Goal: Task Accomplishment & Management: Manage account settings

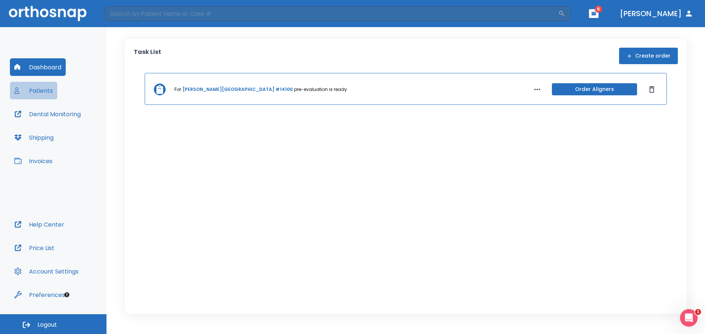
click at [42, 88] on button "Patients" at bounding box center [33, 91] width 47 height 18
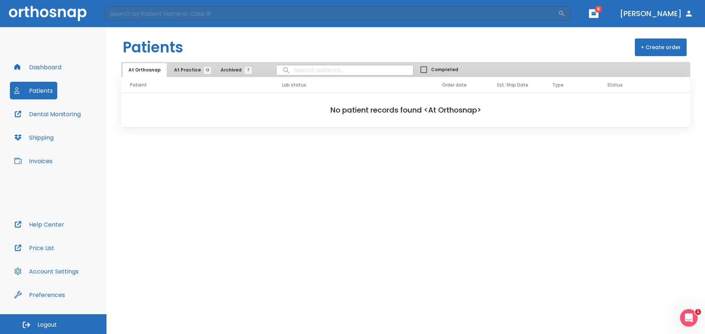
click at [45, 93] on button "Patients" at bounding box center [33, 91] width 47 height 18
click at [204, 70] on span "12" at bounding box center [207, 70] width 7 height 7
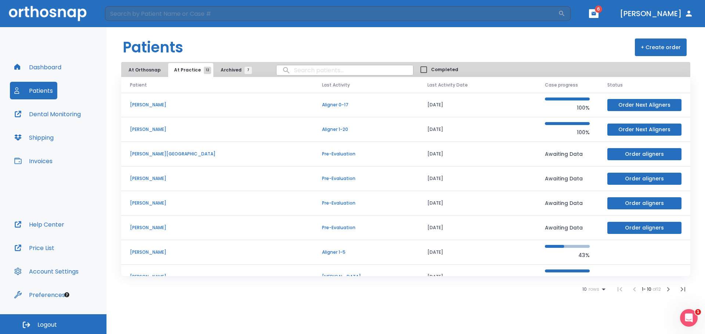
click at [154, 105] on p "[PERSON_NAME]" at bounding box center [217, 105] width 174 height 7
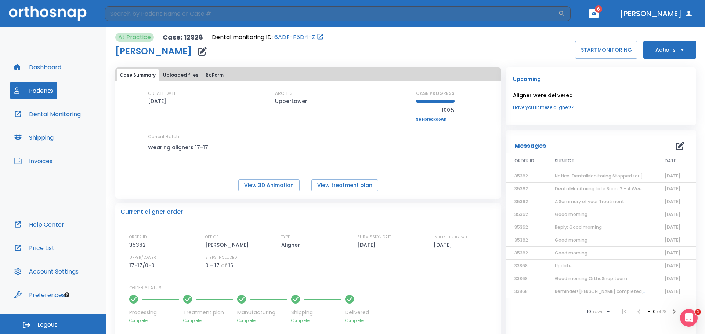
click at [610, 178] on span "Notice: DentalMonitoring Stopped for [PERSON_NAME]" at bounding box center [616, 176] width 122 height 6
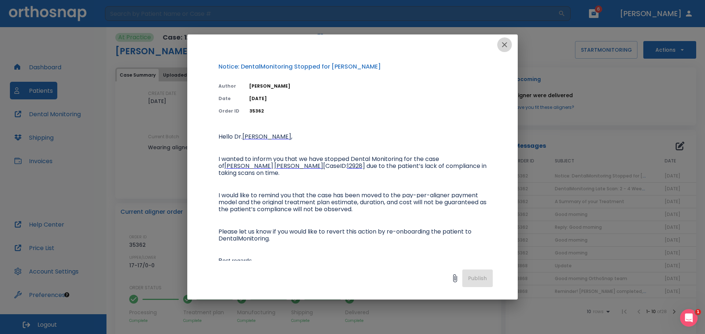
click at [506, 43] on icon "button" at bounding box center [504, 44] width 5 height 5
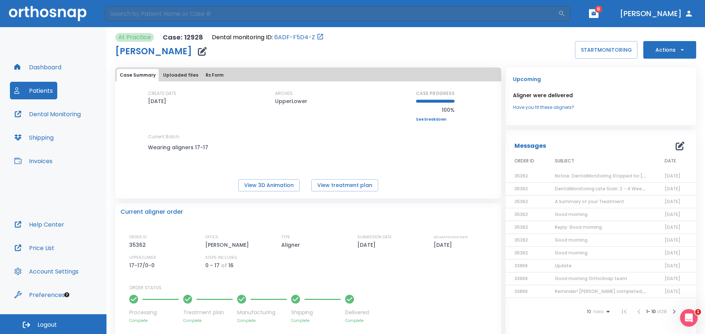
click at [567, 175] on span "Notice: DentalMonitoring Stopped for [PERSON_NAME]" at bounding box center [616, 176] width 122 height 6
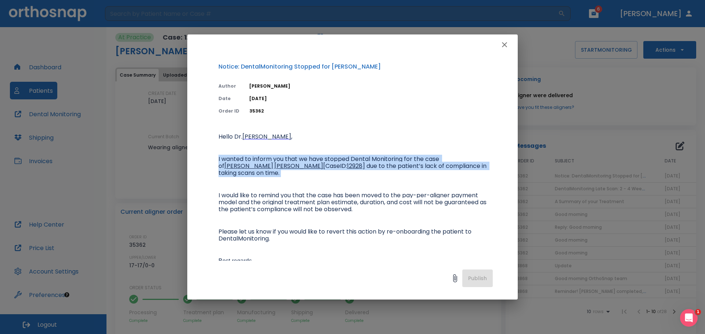
drag, startPoint x: 213, startPoint y: 153, endPoint x: 364, endPoint y: 175, distance: 152.9
click at [364, 175] on div "Notice: DentalMonitoring Stopped for [PERSON_NAME] Author [PERSON_NAME] Date [D…" at bounding box center [352, 158] width 330 height 206
copy p "I wanted to inform you that we have stopped Dental Monitoring for the case of […"
click at [506, 47] on icon "button" at bounding box center [504, 44] width 9 height 9
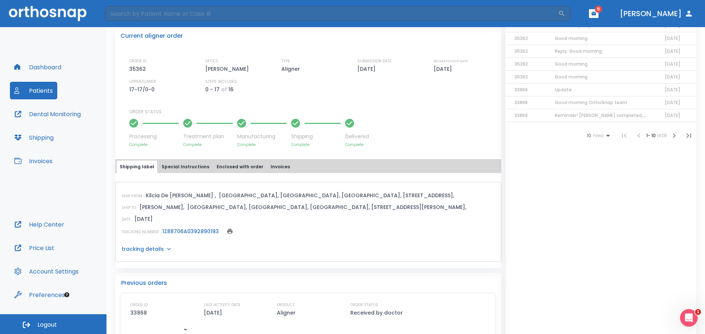
scroll to position [164, 0]
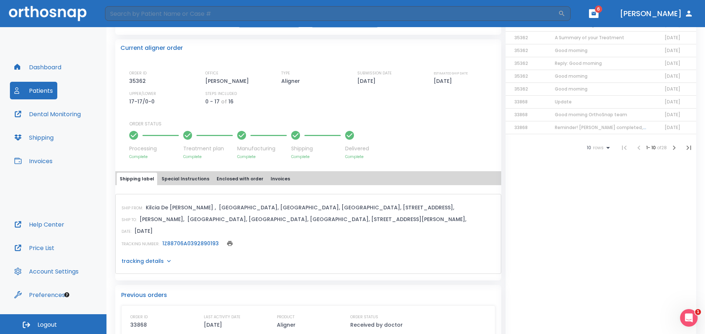
click at [272, 179] on button "Invoices" at bounding box center [280, 179] width 25 height 12
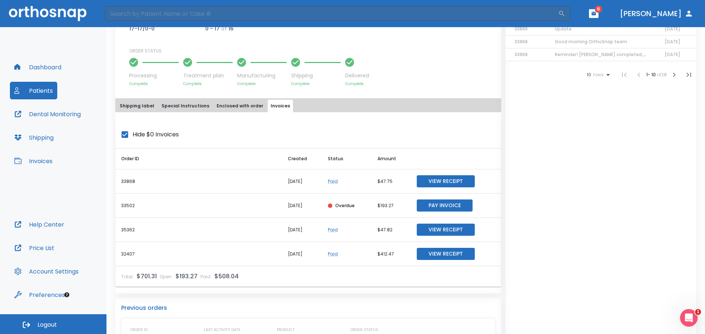
scroll to position [237, 0]
click at [49, 87] on button "Patients" at bounding box center [33, 91] width 47 height 18
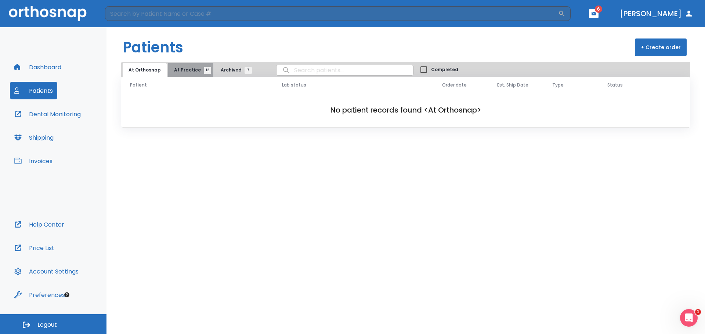
click at [204, 70] on span "12" at bounding box center [207, 70] width 7 height 7
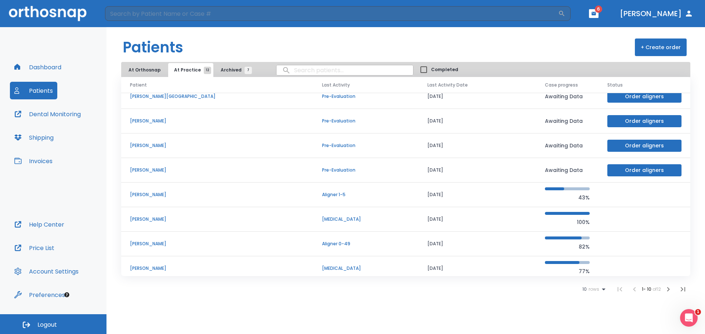
scroll to position [63, 0]
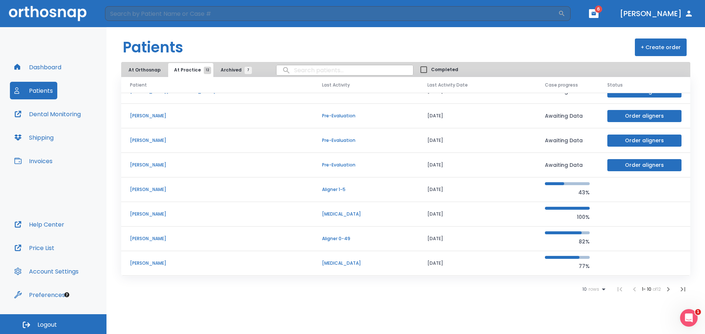
click at [166, 217] on p "[PERSON_NAME]" at bounding box center [217, 214] width 174 height 7
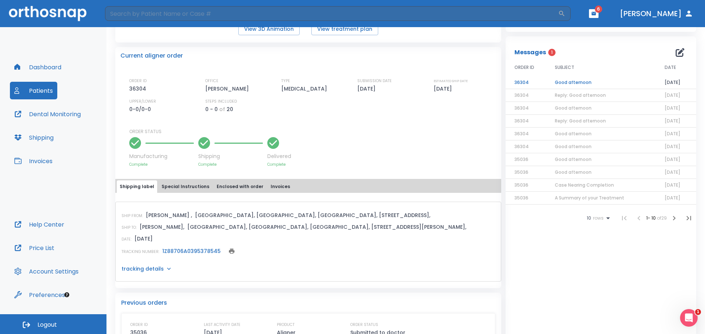
scroll to position [147, 0]
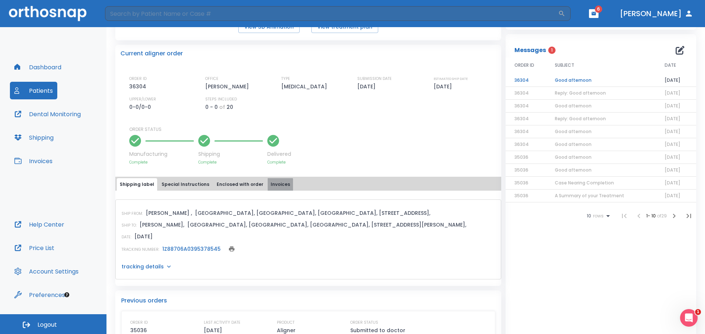
click at [269, 186] on button "Invoices" at bounding box center [280, 184] width 25 height 12
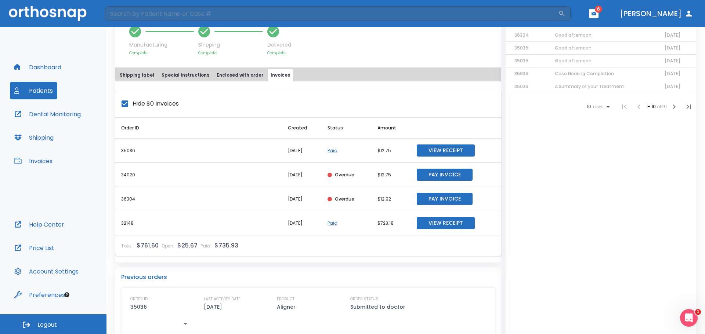
scroll to position [238, 0]
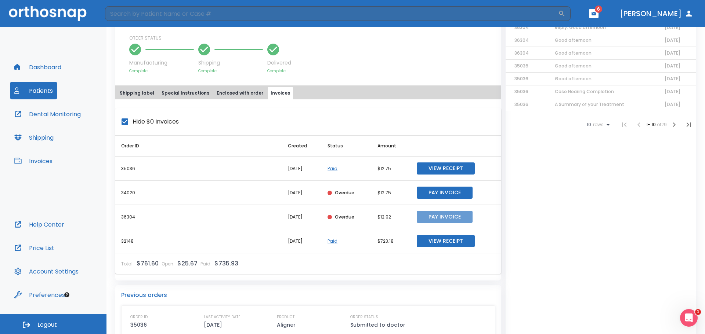
click at [438, 216] on button "Pay Invoice" at bounding box center [445, 217] width 56 height 12
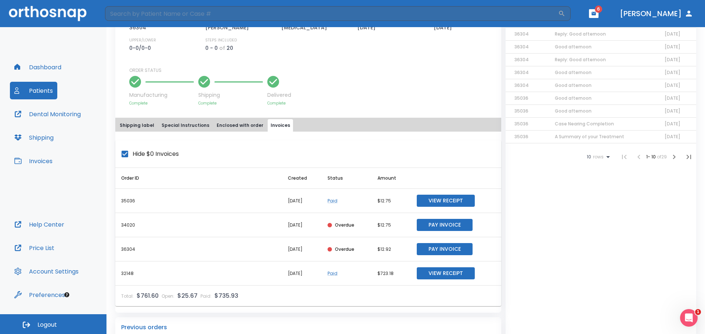
scroll to position [220, 0]
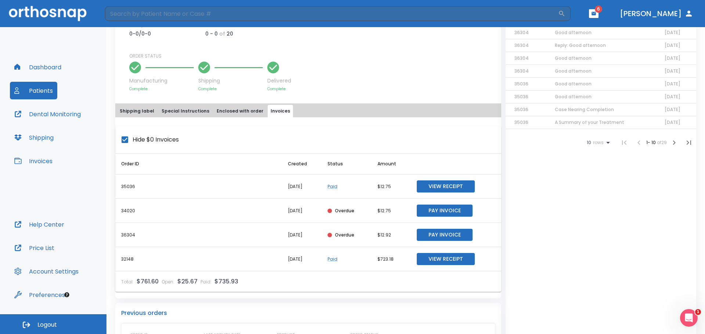
click at [417, 229] on button "Pay Invoice" at bounding box center [445, 235] width 56 height 12
click at [42, 88] on button "Patients" at bounding box center [33, 91] width 47 height 18
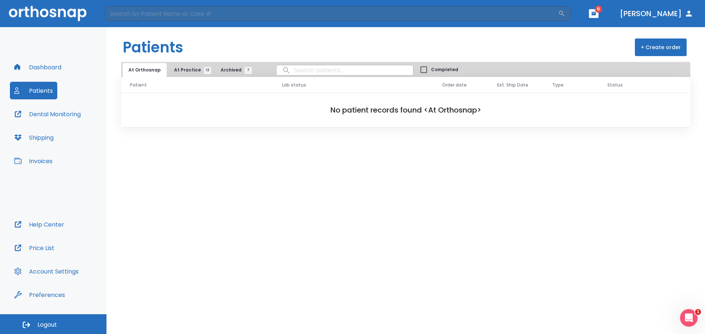
click at [204, 70] on span "12" at bounding box center [207, 70] width 7 height 7
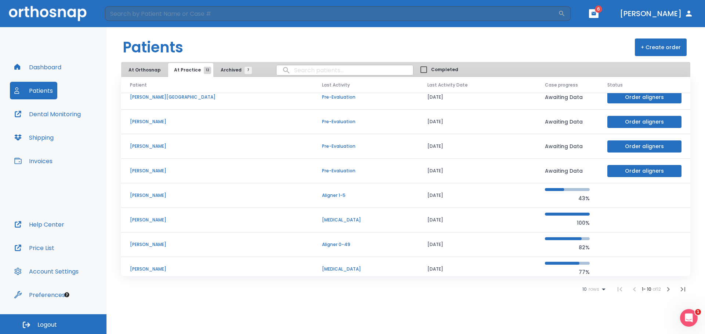
scroll to position [63, 0]
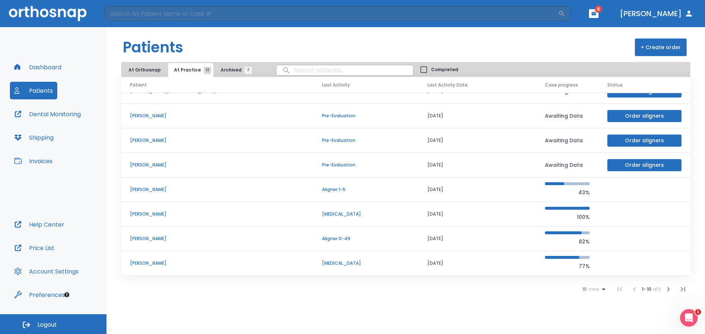
click at [164, 240] on p "[PERSON_NAME]" at bounding box center [217, 239] width 174 height 7
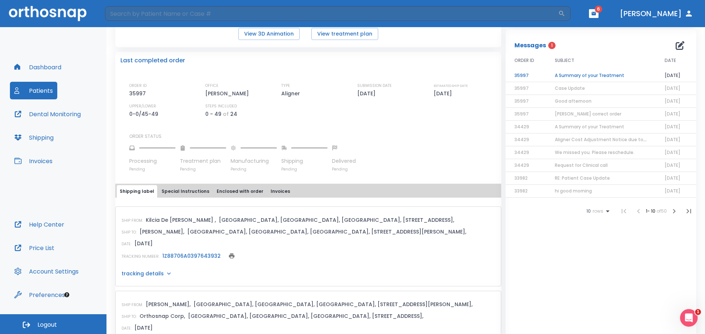
scroll to position [110, 0]
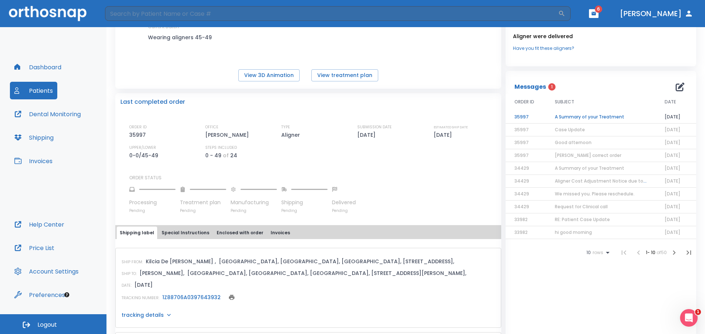
click at [273, 233] on button "Invoices" at bounding box center [280, 233] width 25 height 12
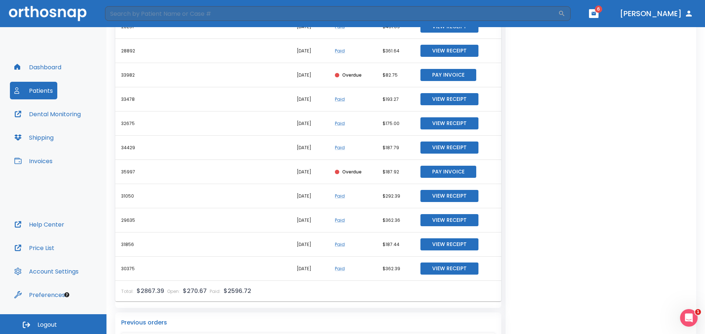
scroll to position [413, 0]
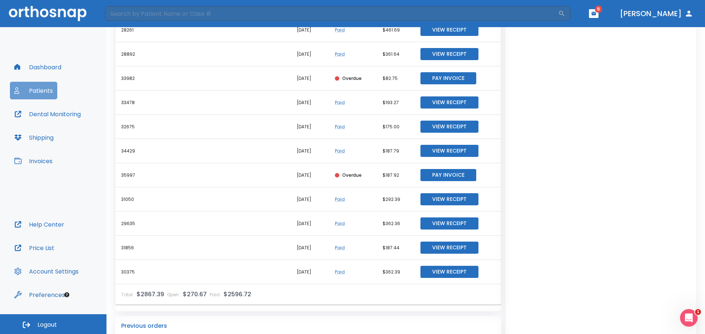
click at [52, 94] on button "Patients" at bounding box center [33, 91] width 47 height 18
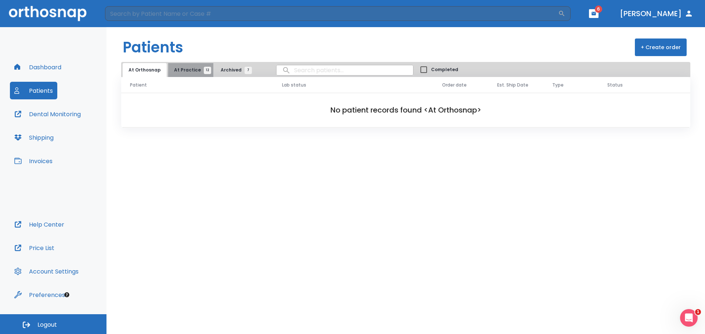
click at [204, 71] on span "12" at bounding box center [207, 70] width 7 height 7
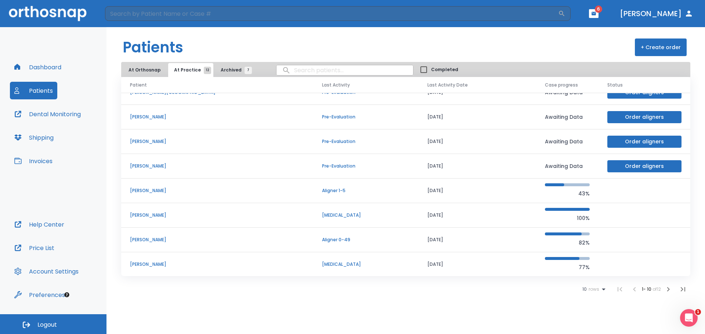
scroll to position [63, 0]
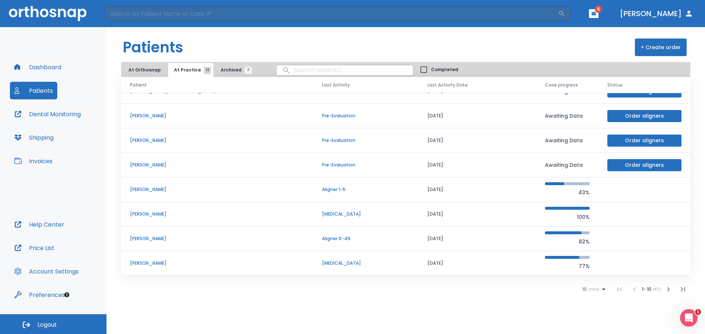
click at [244, 70] on span "7" at bounding box center [247, 70] width 7 height 7
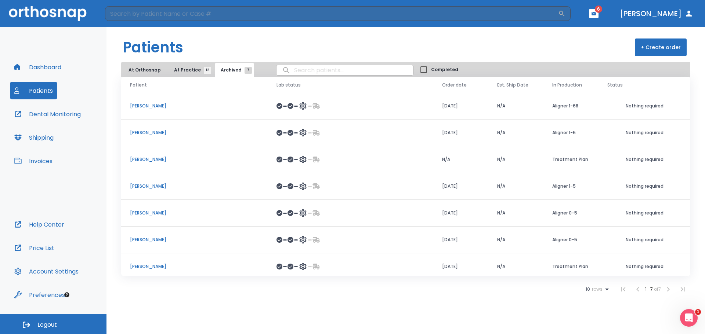
scroll to position [4, 0]
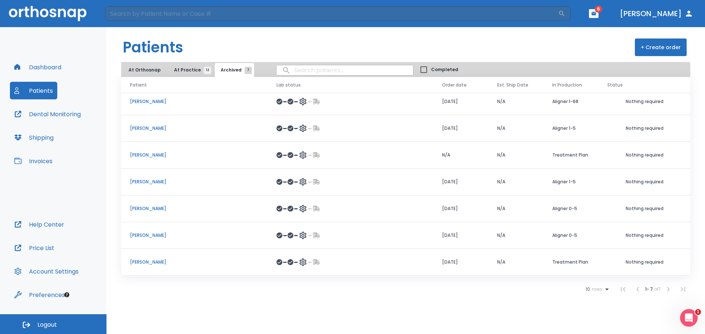
click at [204, 69] on span "12" at bounding box center [207, 70] width 7 height 7
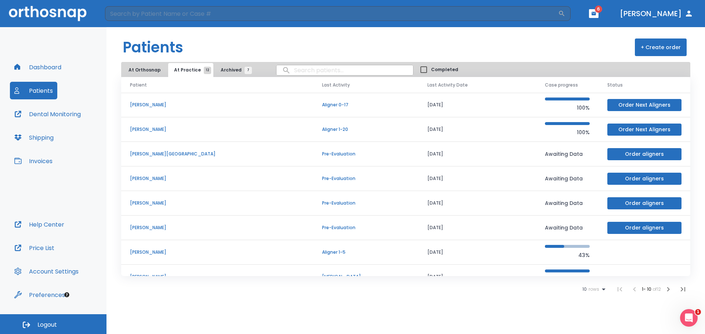
click at [600, 289] on icon at bounding box center [603, 289] width 9 height 9
drag, startPoint x: 618, startPoint y: 320, endPoint x: 648, endPoint y: 295, distance: 38.6
click at [618, 319] on div at bounding box center [352, 167] width 705 height 334
click at [668, 290] on icon "button" at bounding box center [668, 289] width 9 height 9
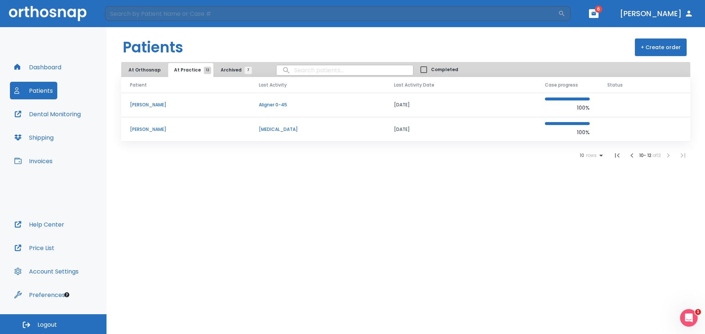
click at [153, 104] on p "[PERSON_NAME]" at bounding box center [185, 105] width 111 height 7
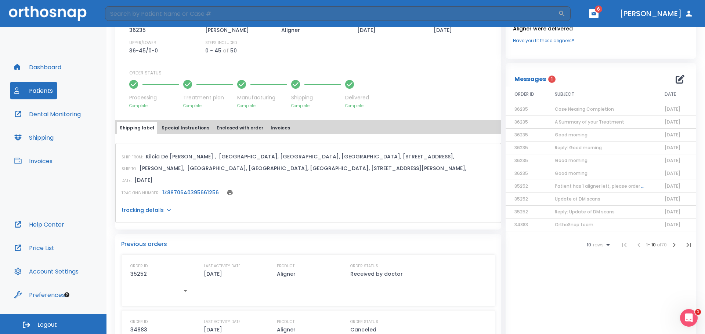
scroll to position [220, 0]
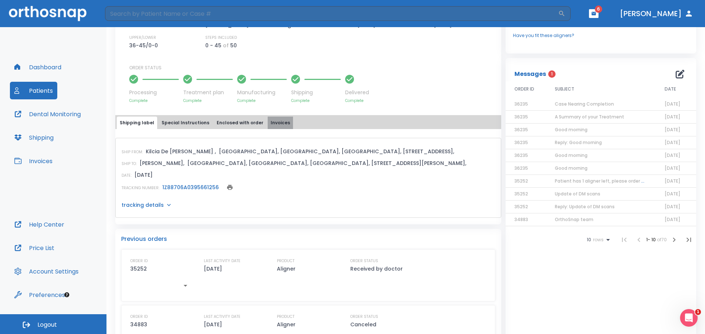
click at [275, 124] on button "Invoices" at bounding box center [280, 123] width 25 height 12
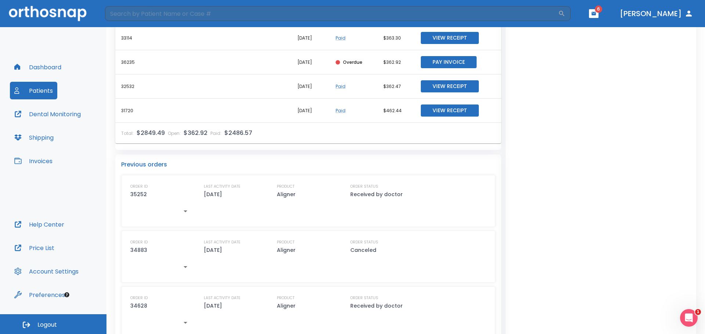
scroll to position [440, 0]
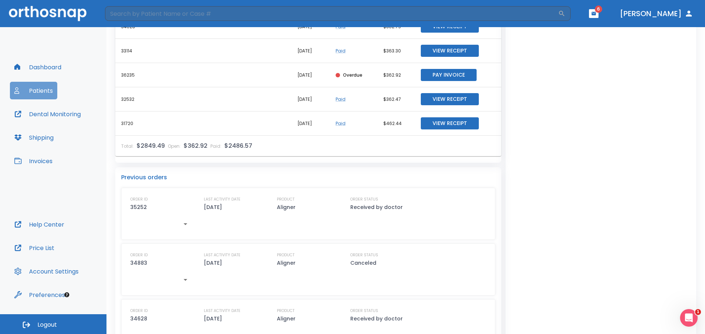
click at [51, 87] on button "Patients" at bounding box center [33, 91] width 47 height 18
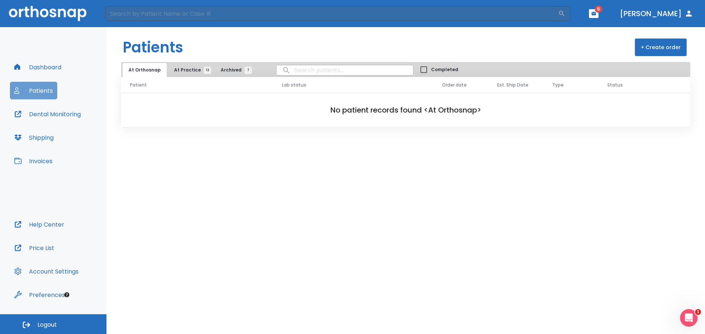
click at [48, 91] on button "Patients" at bounding box center [33, 91] width 47 height 18
